Goal: Consume media (video, audio)

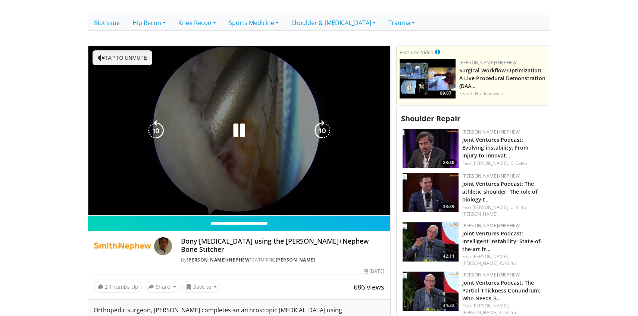
scroll to position [205, 0]
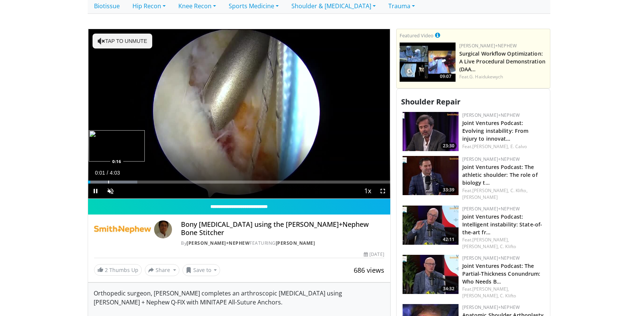
click at [108, 181] on div "Progress Bar" at bounding box center [108, 182] width 1 height 3
click at [140, 181] on div "Progress Bar" at bounding box center [140, 182] width 1 height 3
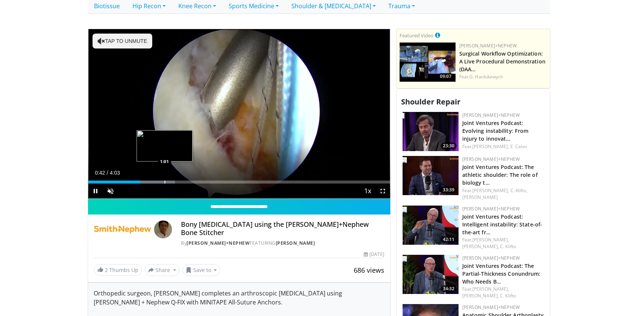
click at [165, 181] on div "Progress Bar" at bounding box center [165, 182] width 1 height 3
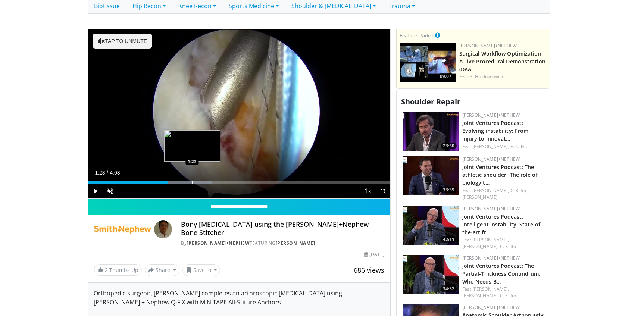
click at [192, 181] on div "Progress Bar" at bounding box center [192, 182] width 1 height 3
click at [205, 181] on div "Progress Bar" at bounding box center [205, 182] width 1 height 3
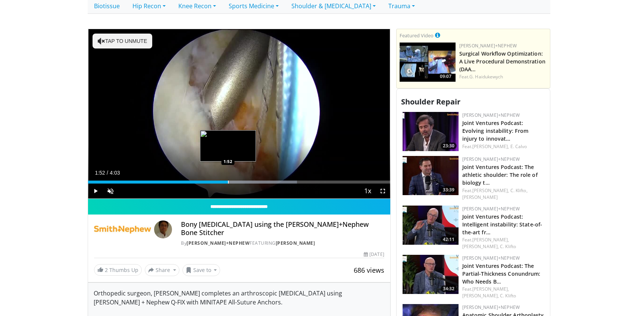
click at [228, 181] on div "Progress Bar" at bounding box center [228, 182] width 1 height 3
click at [245, 181] on div "Progress Bar" at bounding box center [245, 182] width 1 height 3
click at [251, 181] on div "Progress Bar" at bounding box center [251, 182] width 1 height 3
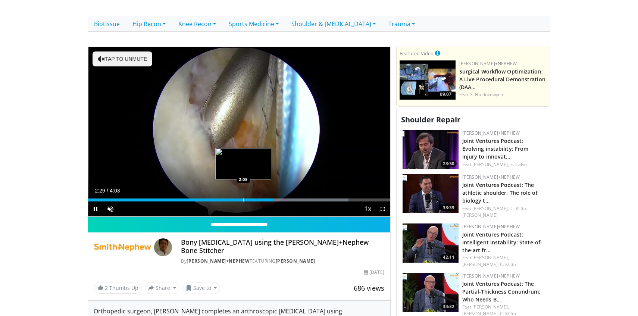
scroll to position [155, 0]
